Goal: Transaction & Acquisition: Obtain resource

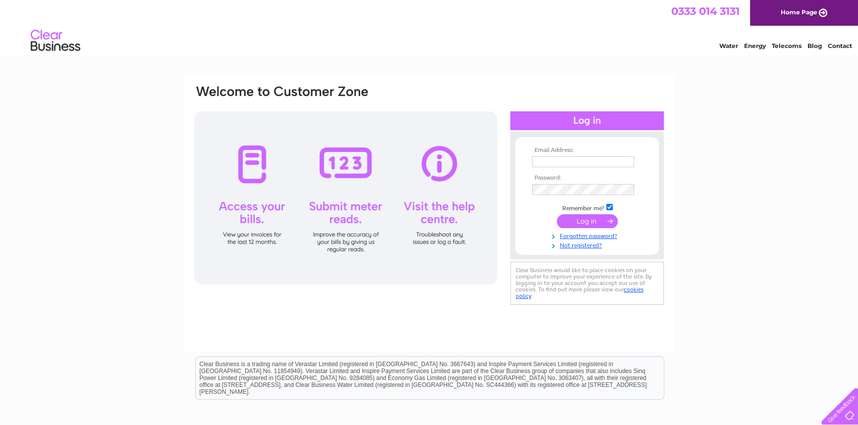
type input "shinds71@yahoo.co.uk"
click at [583, 222] on input "submit" at bounding box center [587, 221] width 61 height 14
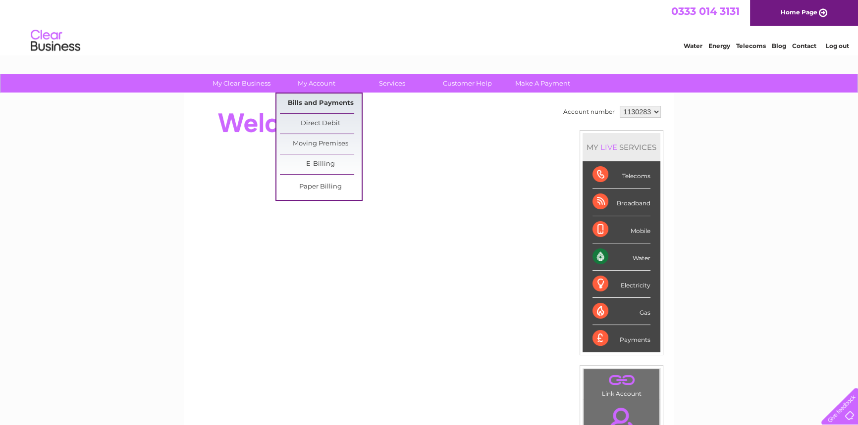
click at [315, 102] on link "Bills and Payments" at bounding box center [321, 104] width 82 height 20
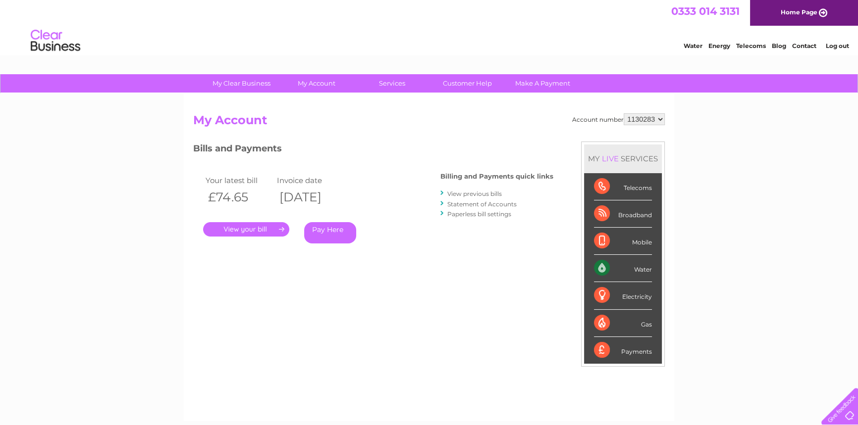
click at [455, 193] on link "View previous bills" at bounding box center [474, 193] width 54 height 7
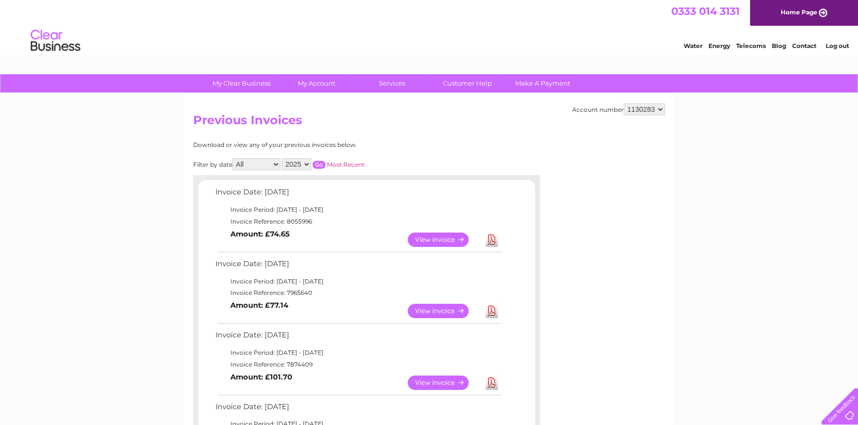
click at [489, 309] on link "Download" at bounding box center [491, 311] width 12 height 14
click at [443, 381] on link "View" at bounding box center [443, 383] width 73 height 14
click at [493, 382] on link "Download" at bounding box center [491, 383] width 12 height 14
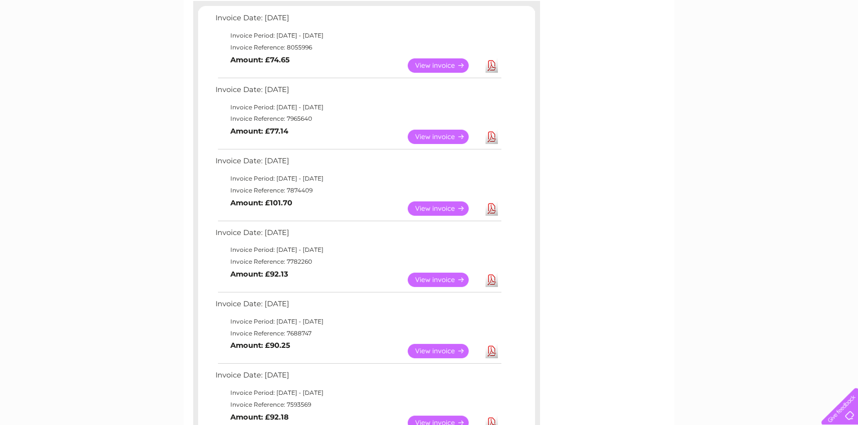
scroll to position [216, 0]
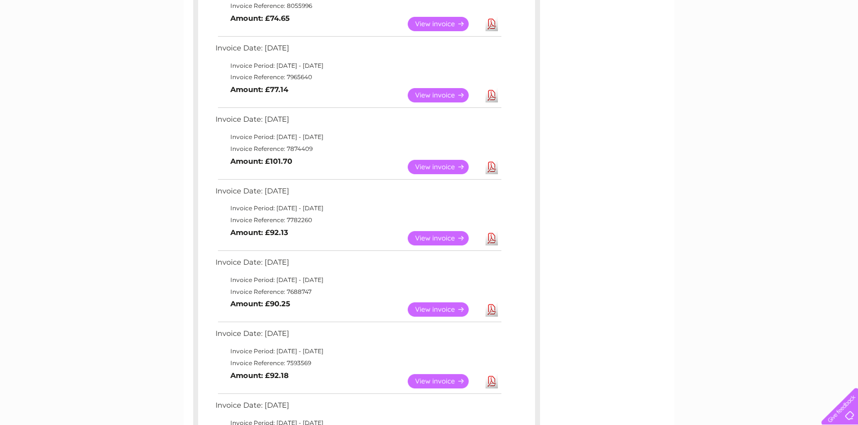
click at [492, 233] on link "Download" at bounding box center [491, 238] width 12 height 14
